Goal: Find specific page/section: Find specific page/section

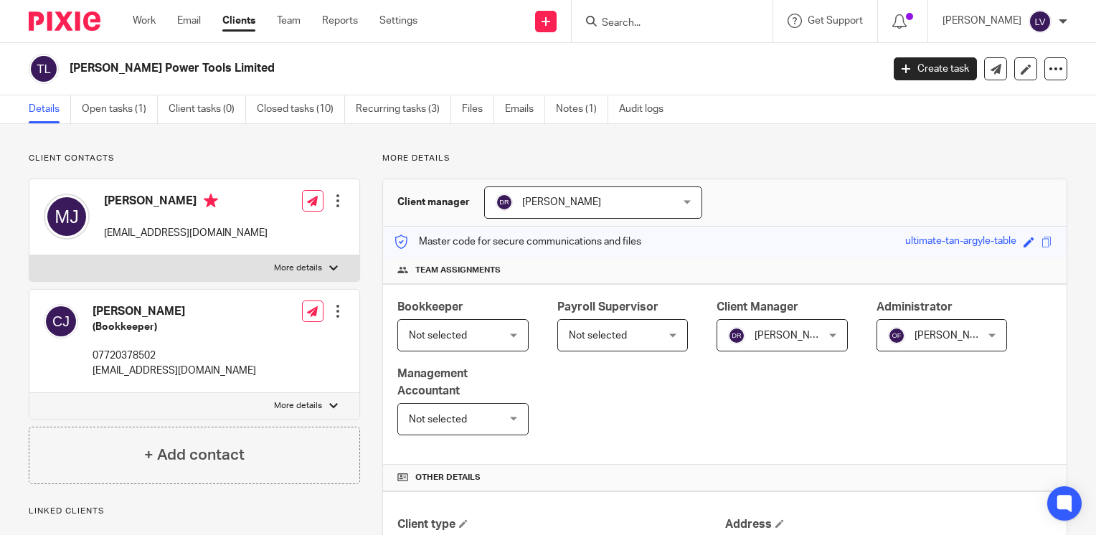
click at [671, 24] on input "Search" at bounding box center [664, 23] width 129 height 13
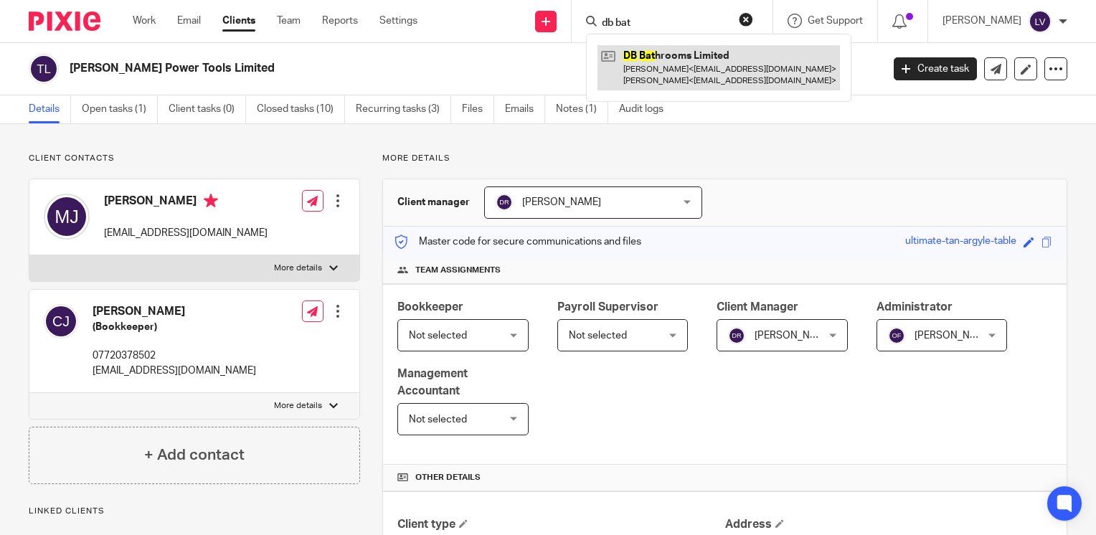
type input "db bat"
click at [716, 67] on link at bounding box center [718, 67] width 242 height 44
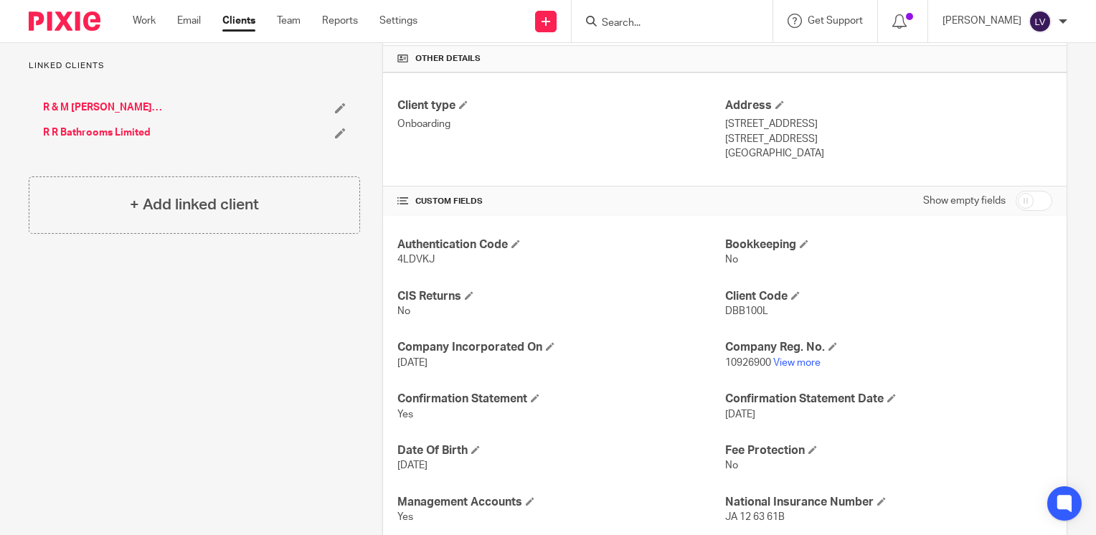
scroll to position [460, 0]
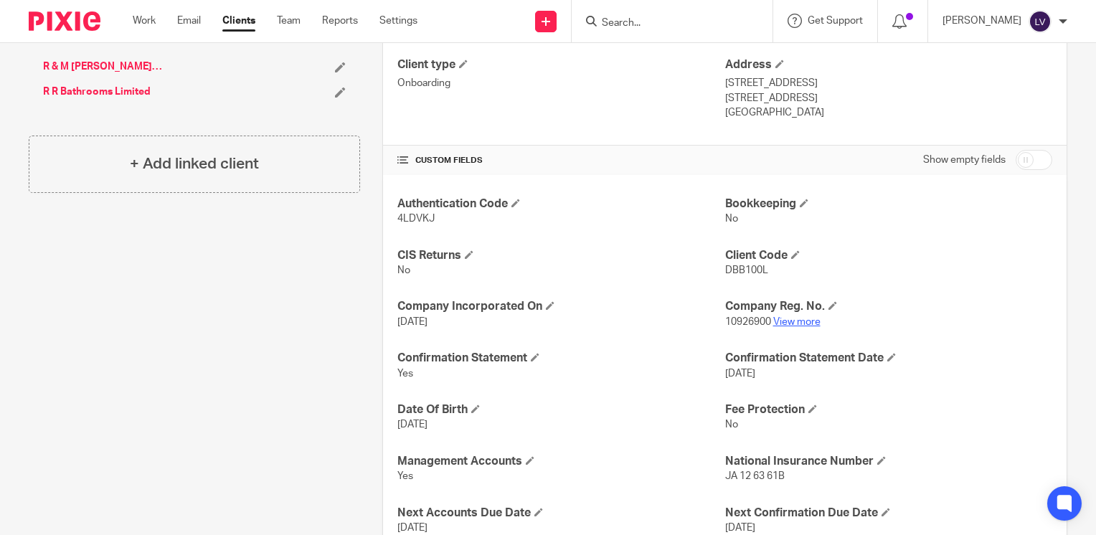
click at [802, 320] on link "View more" at bounding box center [796, 322] width 47 height 10
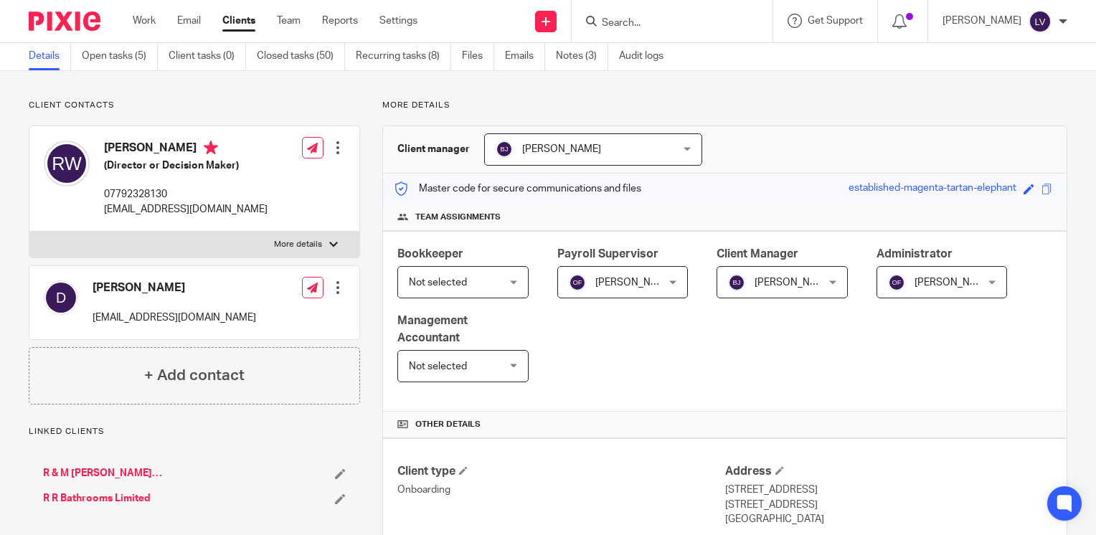
scroll to position [0, 0]
